Goal: Browse casually

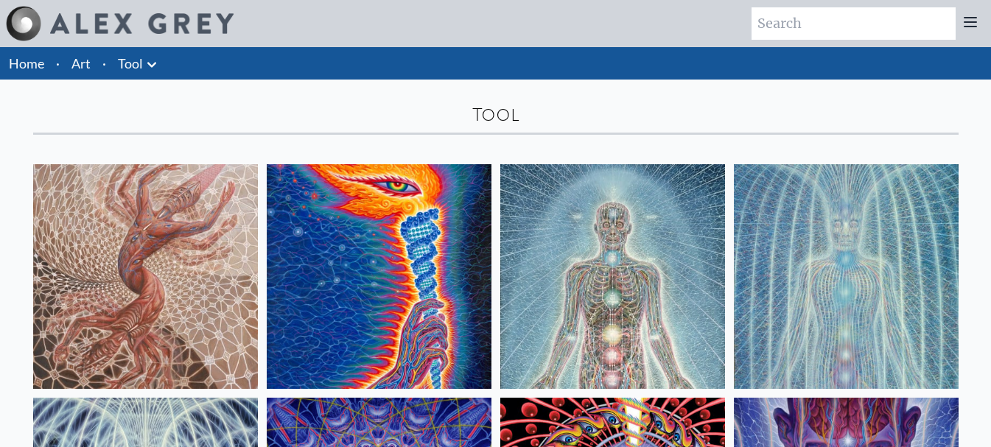
click at [155, 59] on icon at bounding box center [152, 65] width 18 height 18
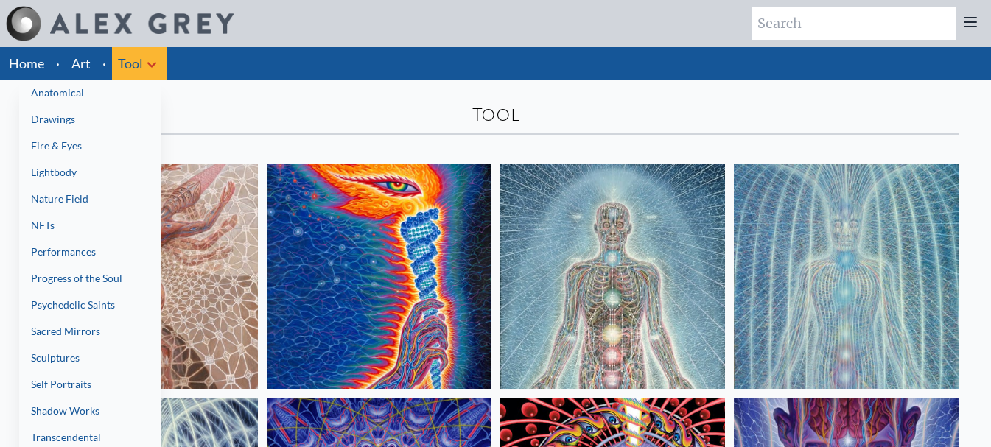
click at [27, 61] on div at bounding box center [495, 223] width 991 height 447
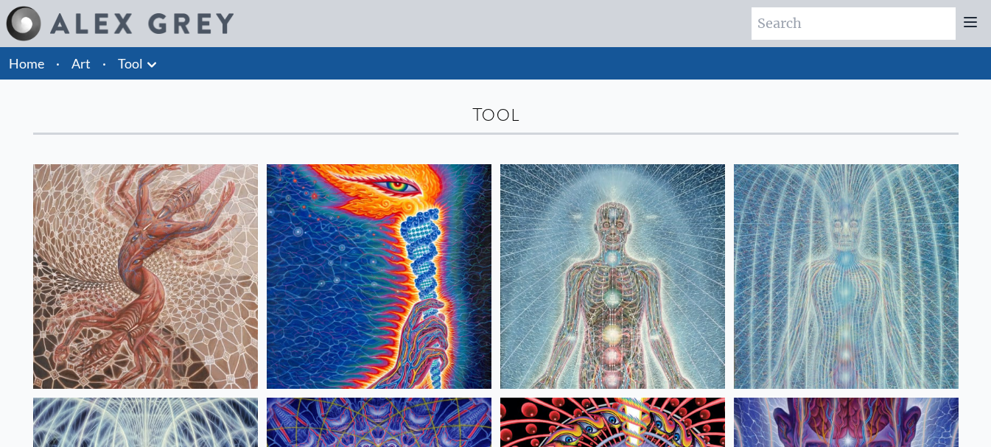
click at [27, 61] on link "Home" at bounding box center [26, 63] width 35 height 16
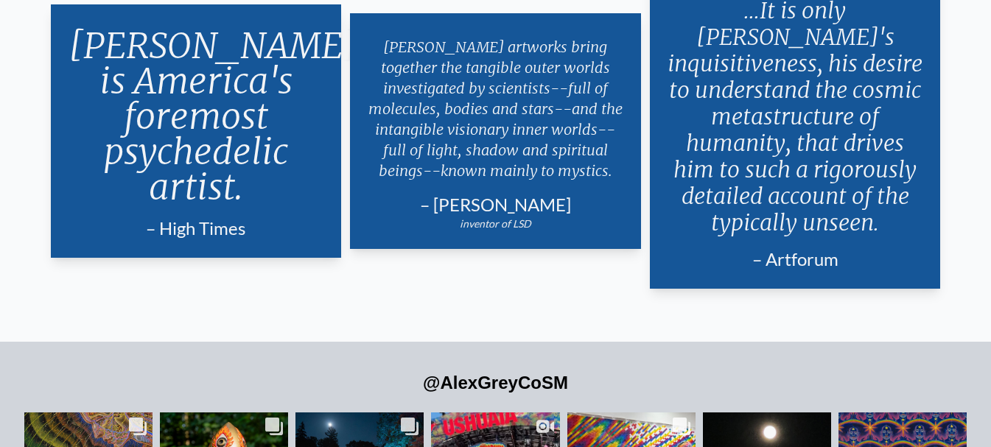
scroll to position [2642, 0]
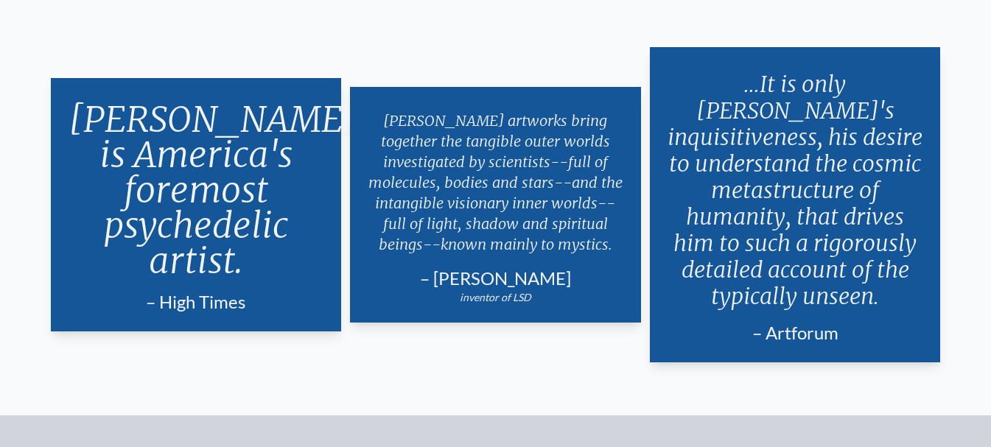
click at [235, 248] on p "[PERSON_NAME] is America's foremost psychedelic artist." at bounding box center [197, 190] width 256 height 189
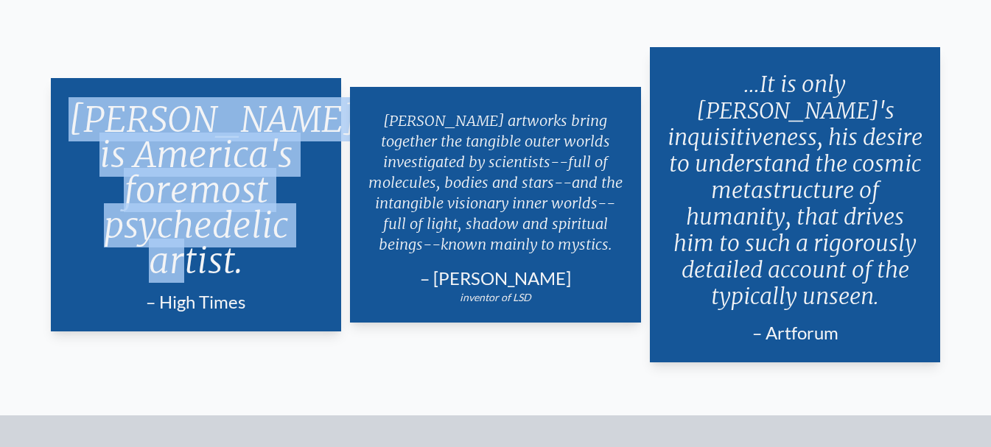
drag, startPoint x: 234, startPoint y: 249, endPoint x: 102, endPoint y: 112, distance: 190.7
click at [102, 112] on p "[PERSON_NAME] is America's foremost psychedelic artist." at bounding box center [197, 190] width 256 height 189
copy p "[PERSON_NAME] is America's foremost psychedelic artist"
